Goal: Transaction & Acquisition: Purchase product/service

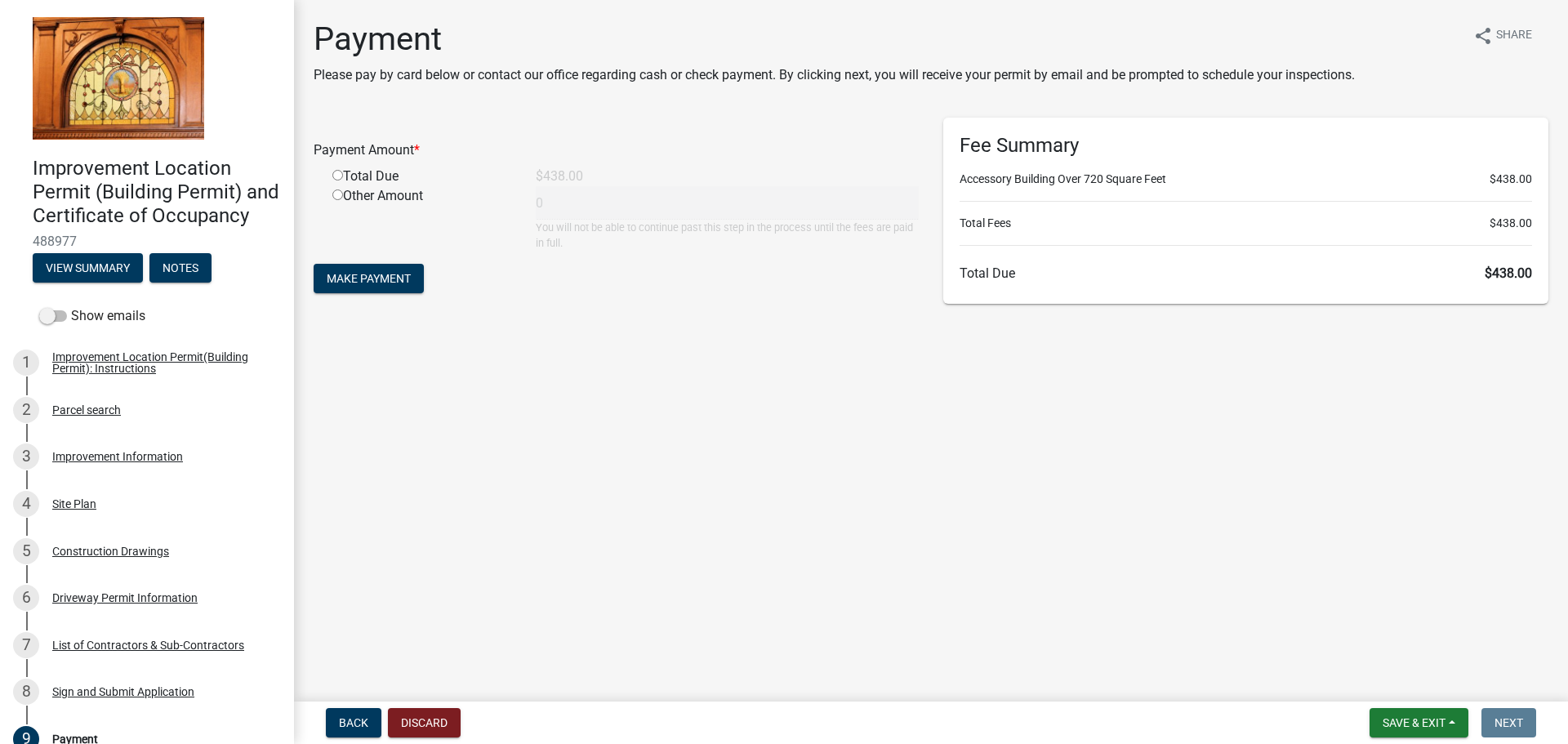
click at [398, 170] on div "Total Due" at bounding box center [421, 176] width 203 height 20
click at [389, 176] on div "Total Due" at bounding box center [421, 176] width 203 height 20
drag, startPoint x: 335, startPoint y: 176, endPoint x: 349, endPoint y: 251, distance: 76.3
click at [336, 176] on input "radio" at bounding box center [337, 175] width 10 height 10
radio input "true"
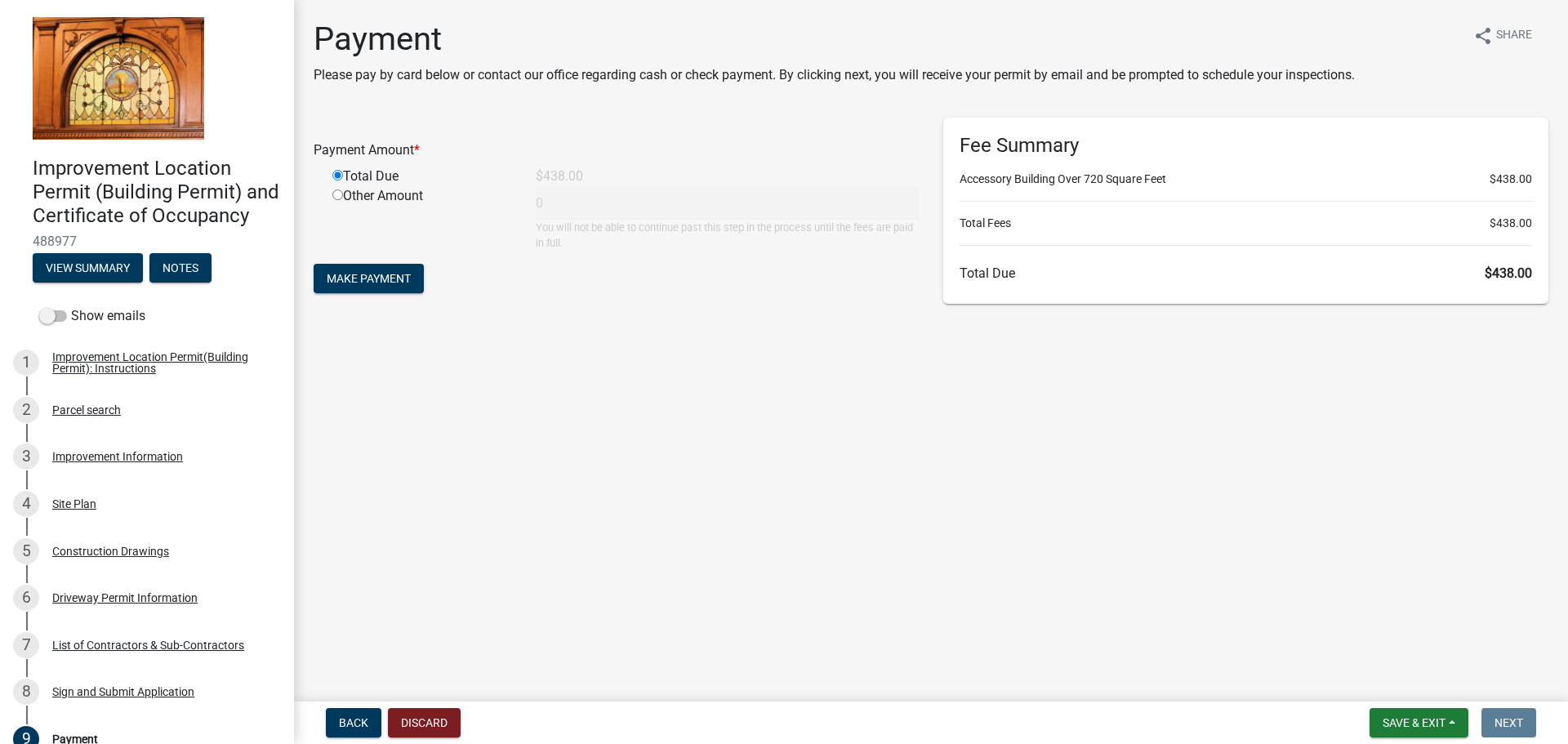
type input "438"
click at [355, 277] on span "Make Payment" at bounding box center [369, 278] width 84 height 13
